Goal: Information Seeking & Learning: Learn about a topic

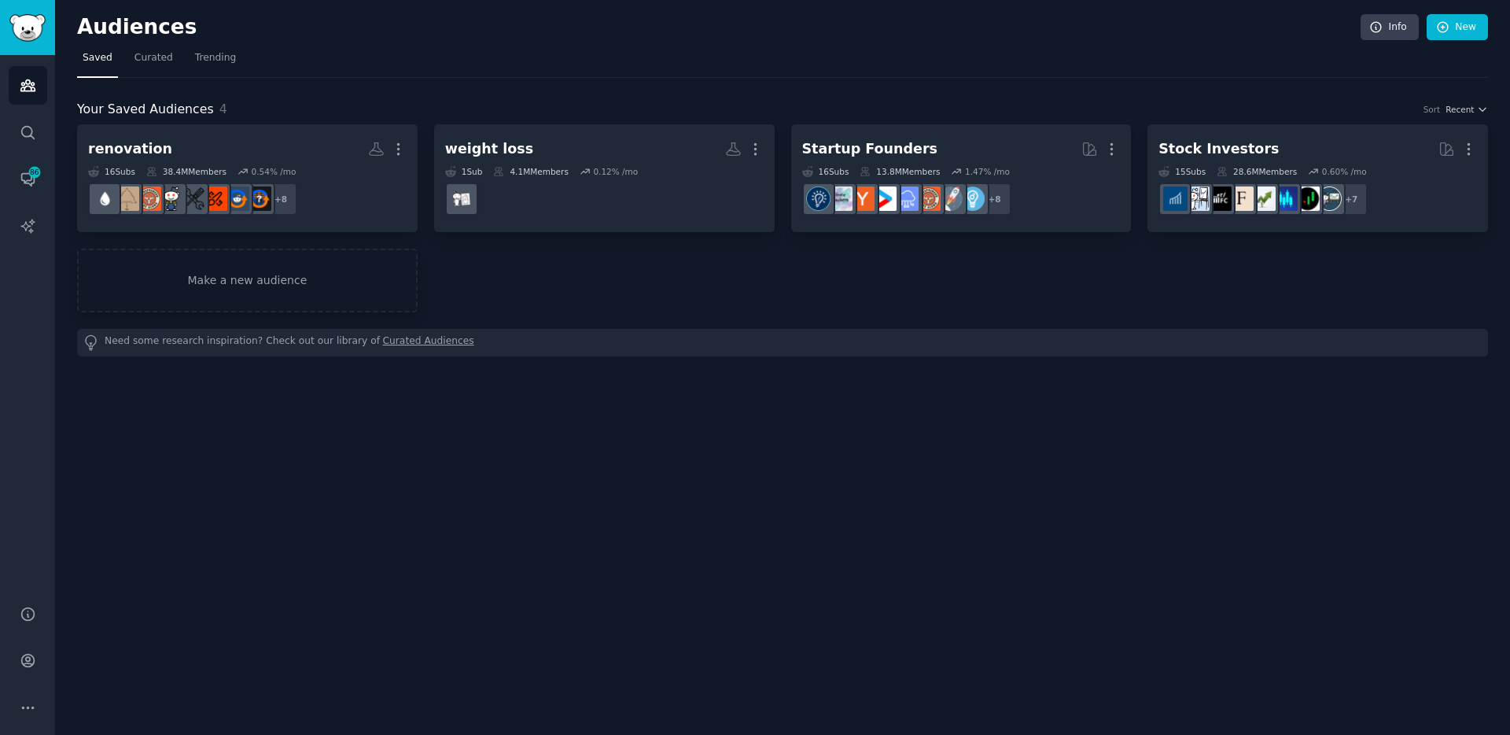
click at [244, 155] on h2 "renovation More" at bounding box center [247, 149] width 319 height 28
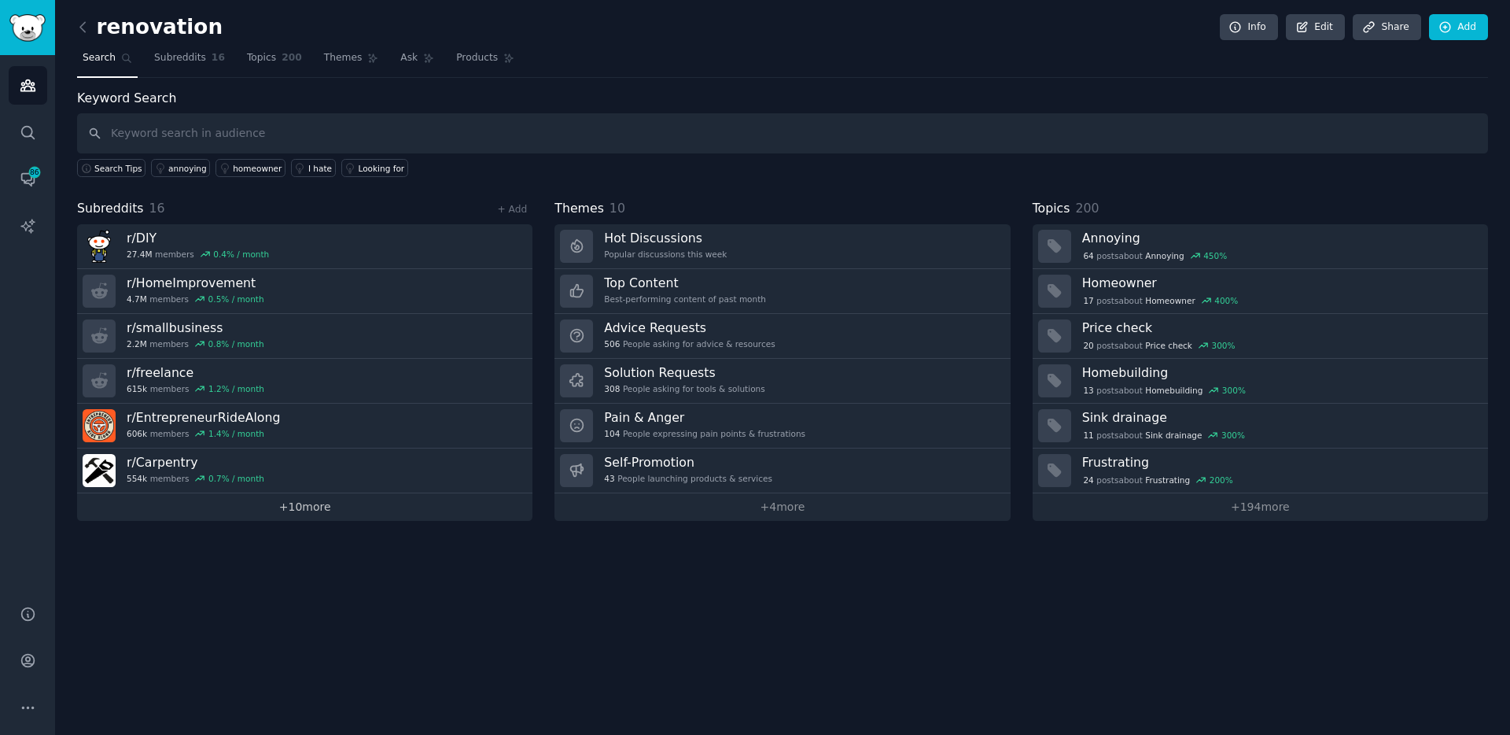
click at [281, 507] on link "+ 10 more" at bounding box center [304, 507] width 455 height 28
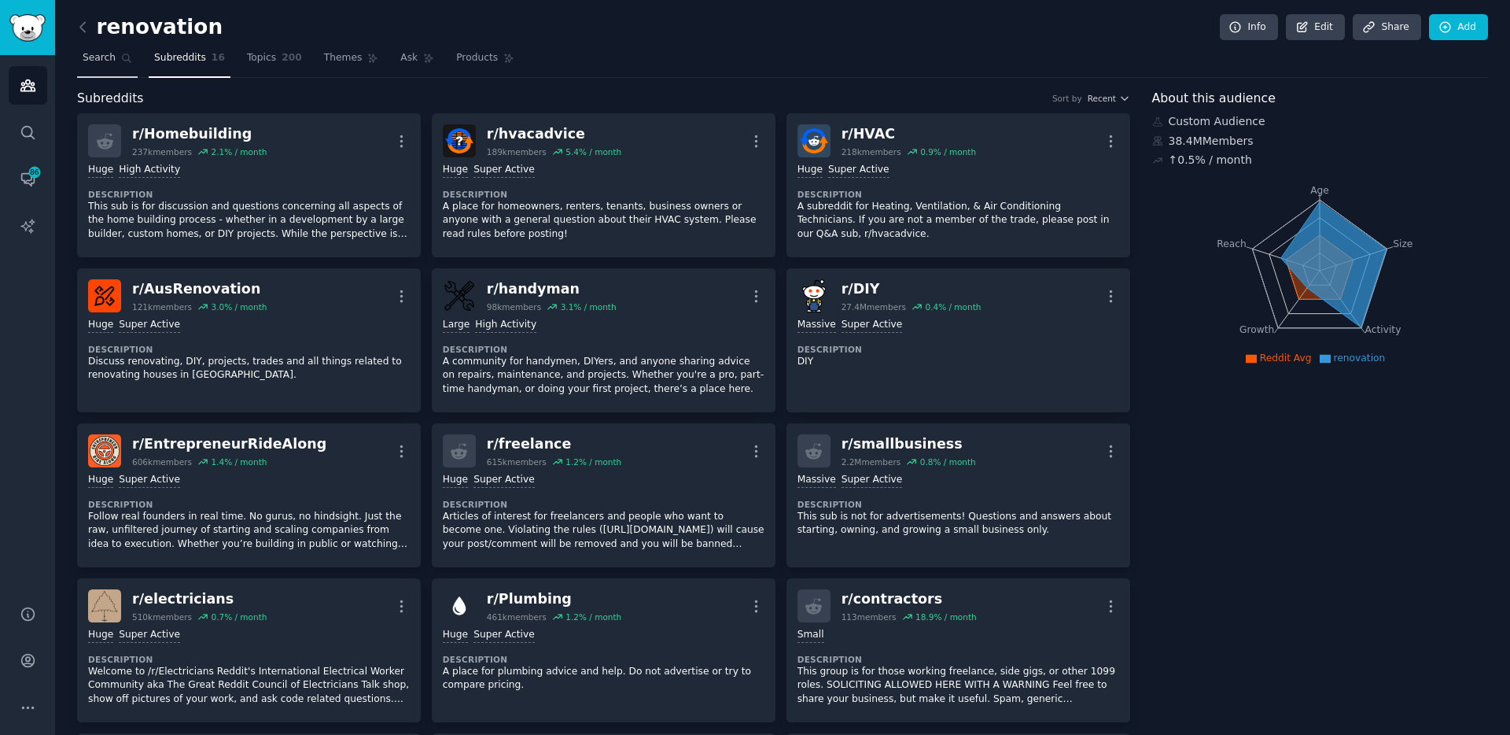
click at [85, 61] on span "Search" at bounding box center [99, 58] width 33 height 14
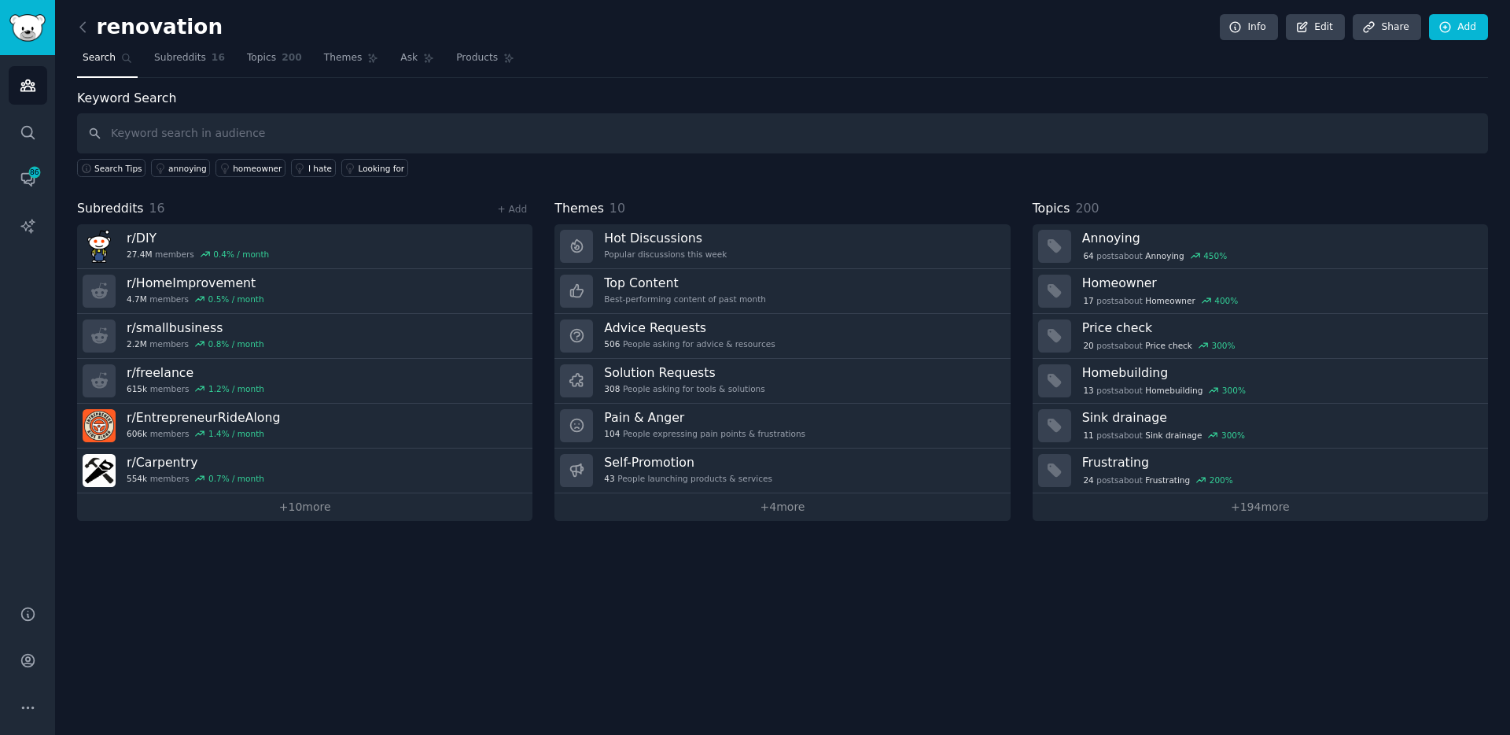
click at [172, 121] on input "text" at bounding box center [782, 133] width 1411 height 40
click at [172, 142] on input "text" at bounding box center [782, 133] width 1411 height 40
type input "renovate"
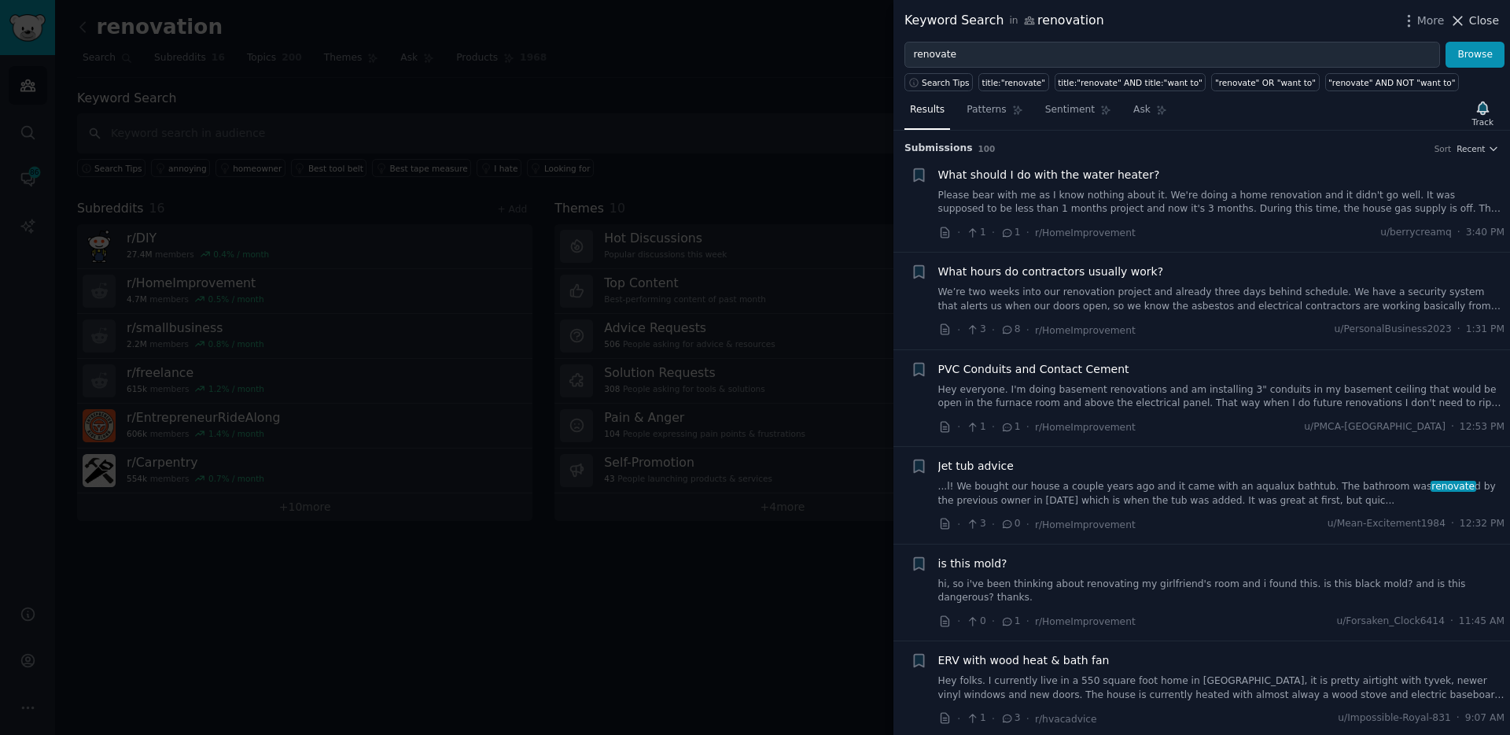
click at [1493, 28] on div "More Close" at bounding box center [1450, 21] width 98 height 20
click at [1493, 24] on span "Close" at bounding box center [1484, 21] width 30 height 17
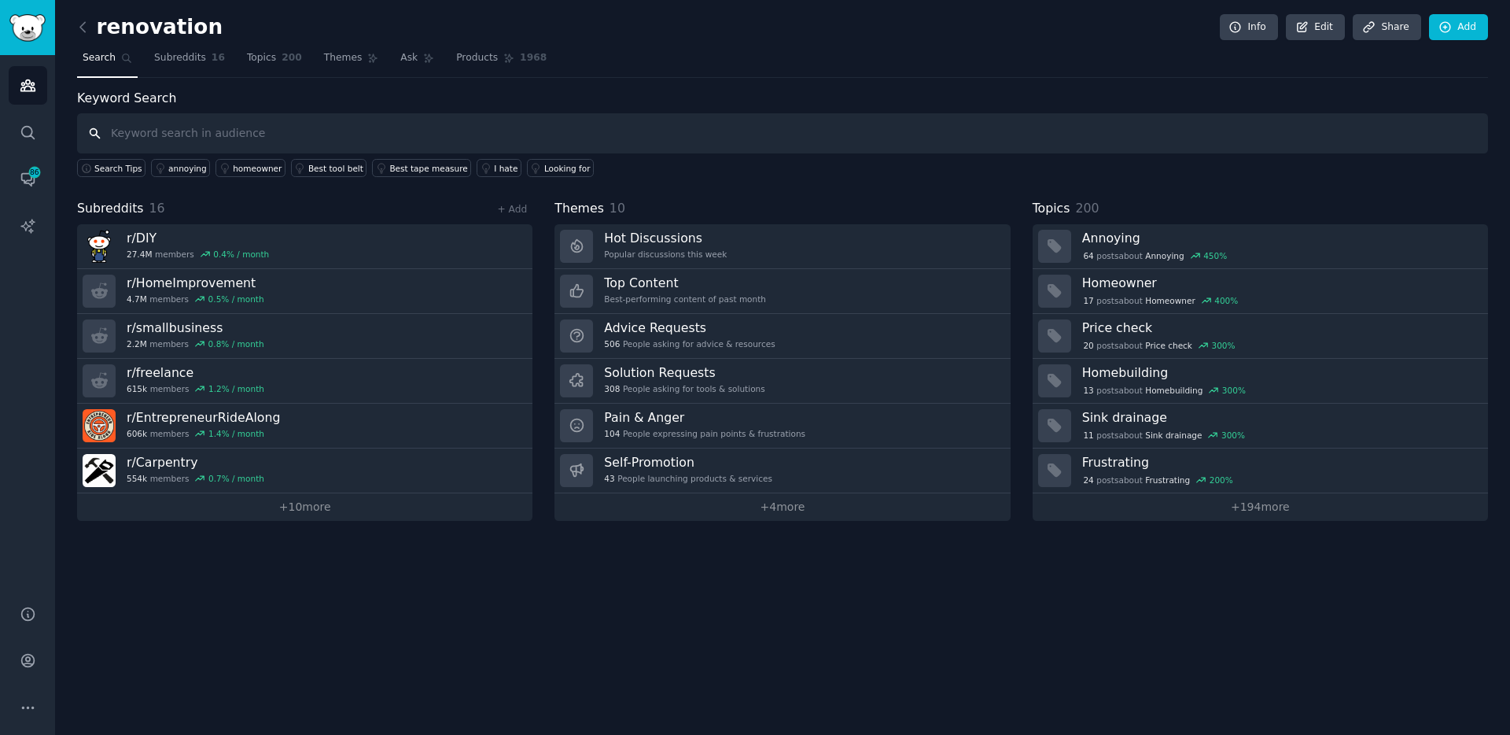
click at [149, 138] on input "text" at bounding box center [782, 133] width 1411 height 40
type input "project cost"
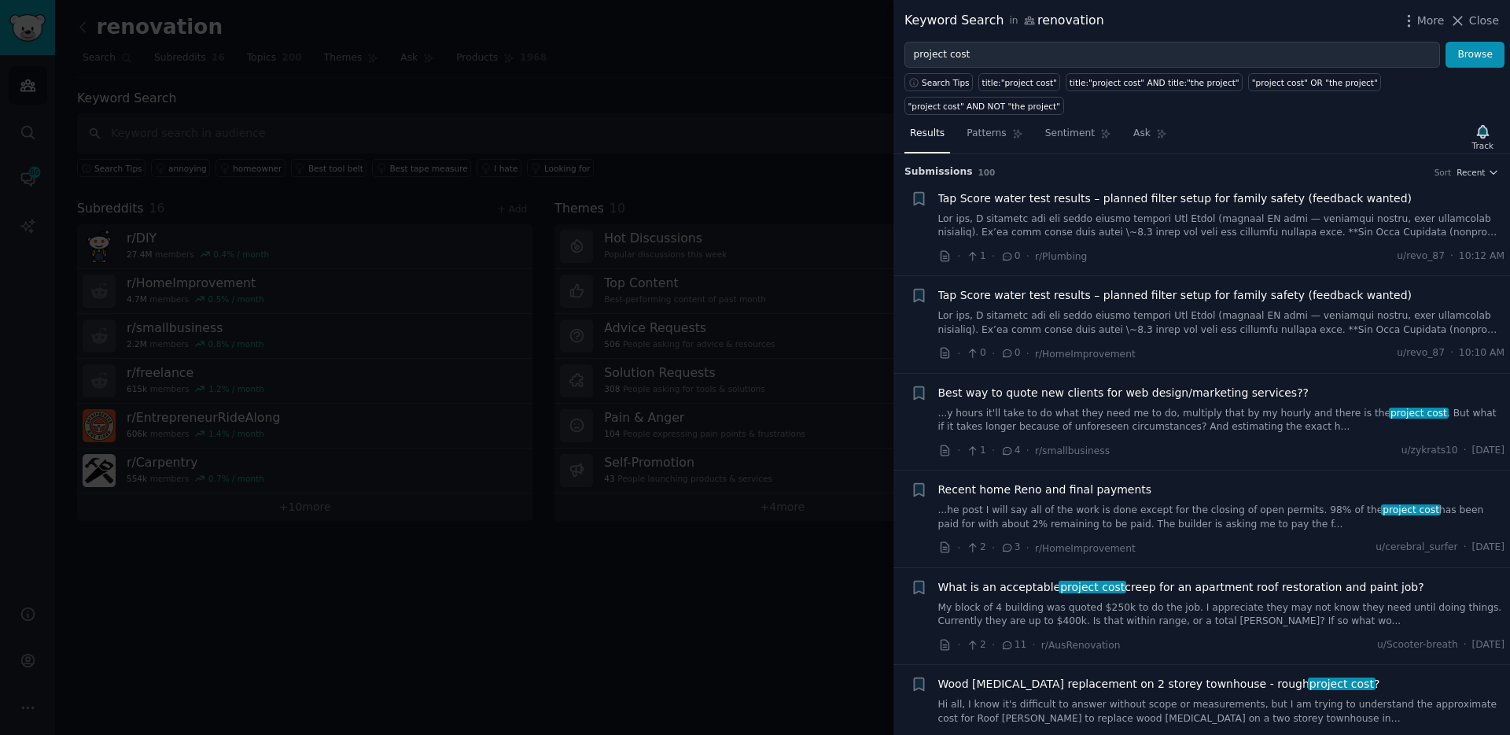
click at [661, 575] on div at bounding box center [755, 367] width 1510 height 735
